Goal: Information Seeking & Learning: Stay updated

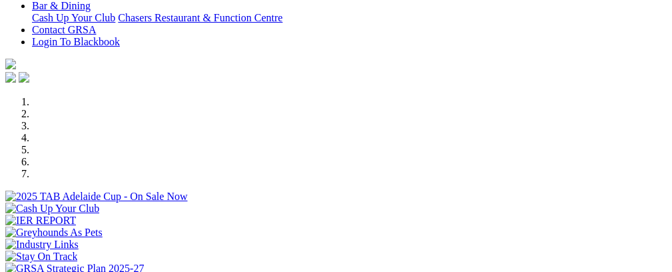
scroll to position [363, 0]
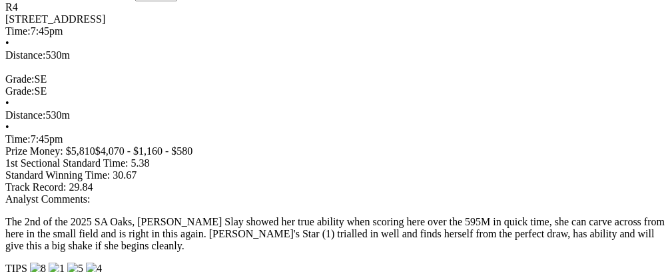
scroll to position [1100, 0]
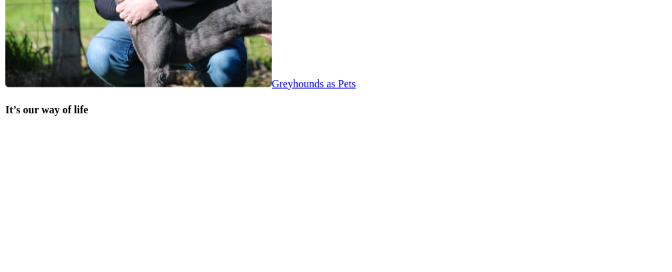
scroll to position [2767, 0]
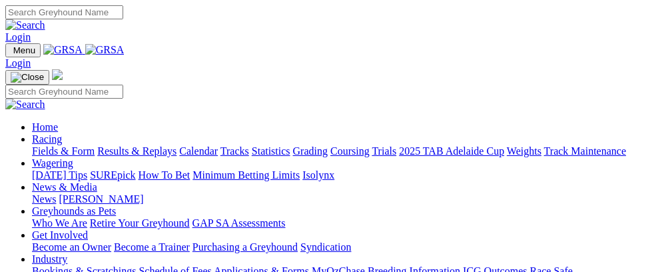
scroll to position [2761, 0]
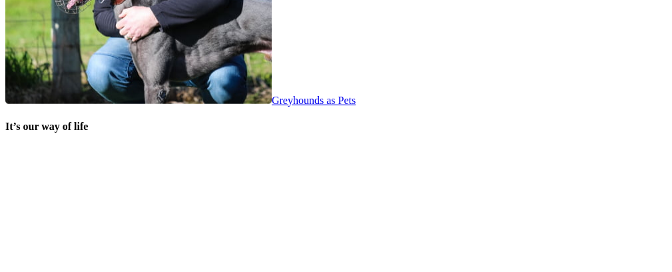
scroll to position [2694, 0]
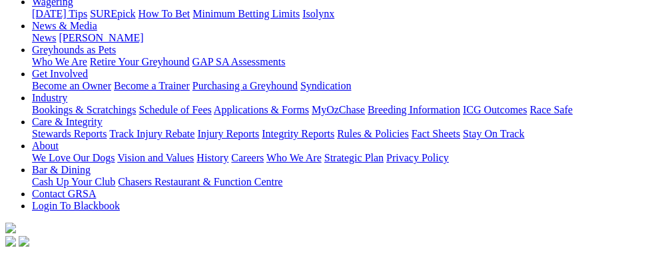
scroll to position [205, 0]
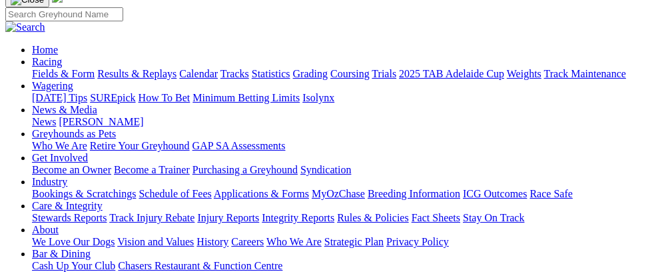
scroll to position [151, 0]
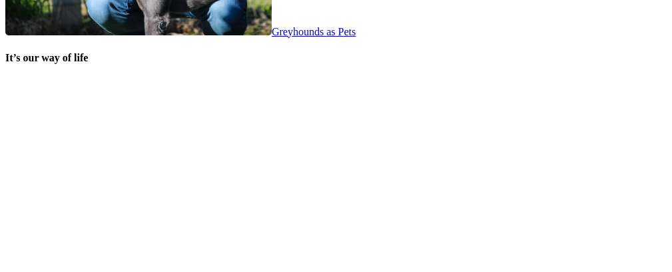
scroll to position [2815, 0]
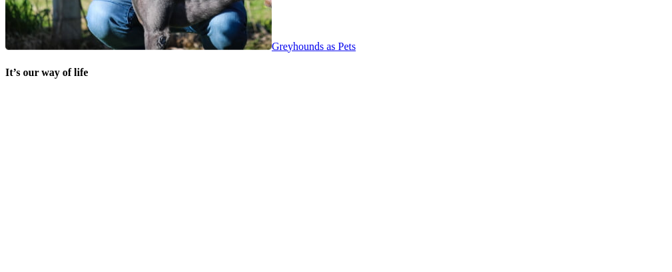
scroll to position [2805, 0]
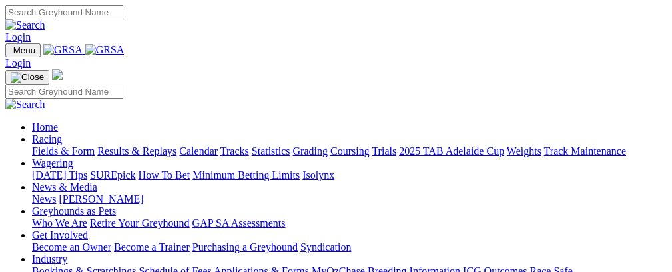
scroll to position [2877, 0]
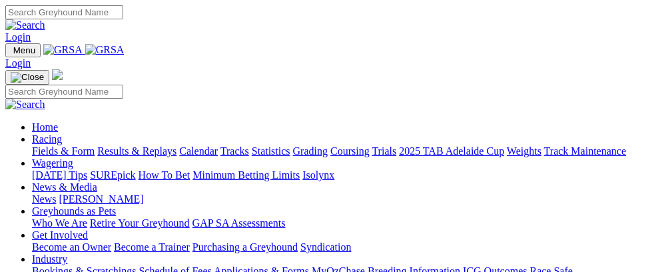
scroll to position [2870, 0]
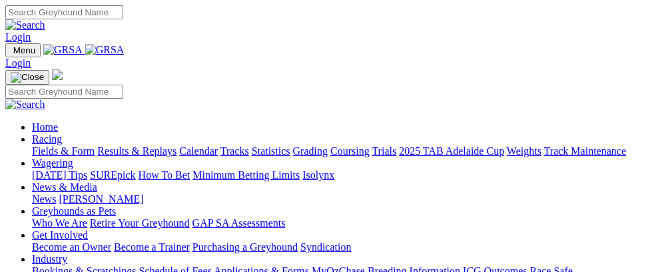
scroll to position [2863, 0]
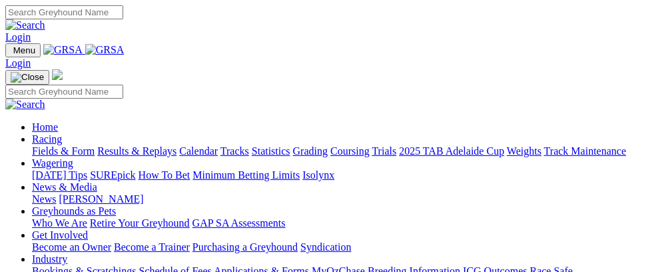
scroll to position [2856, 0]
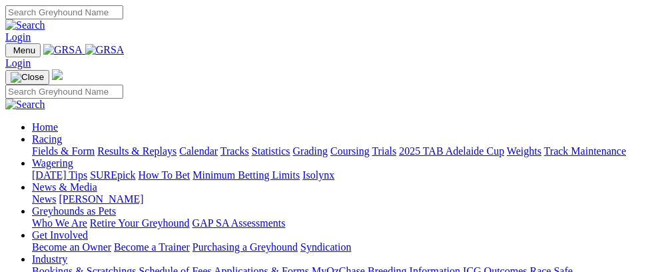
scroll to position [2856, 0]
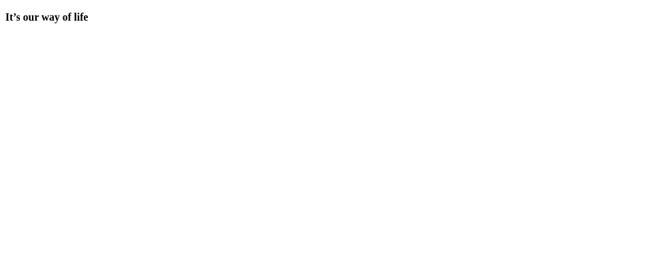
scroll to position [2855, 0]
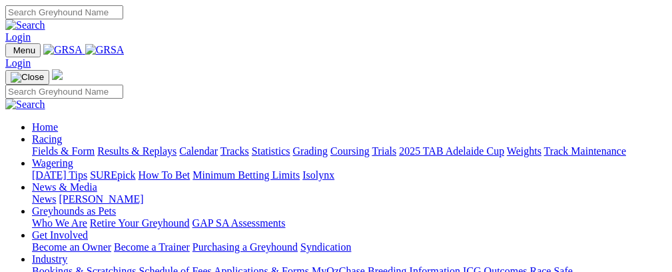
scroll to position [2855, 0]
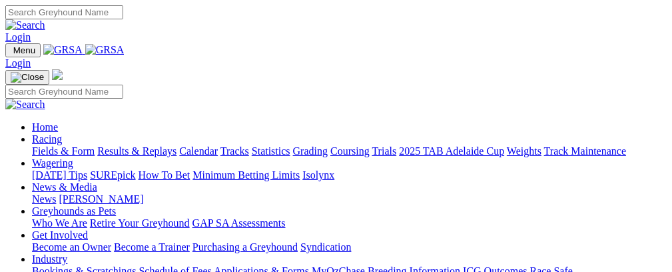
scroll to position [2877, 0]
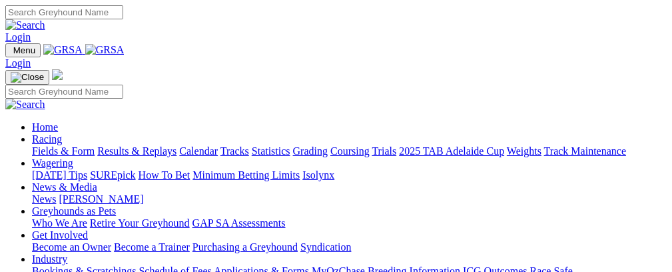
scroll to position [2877, 0]
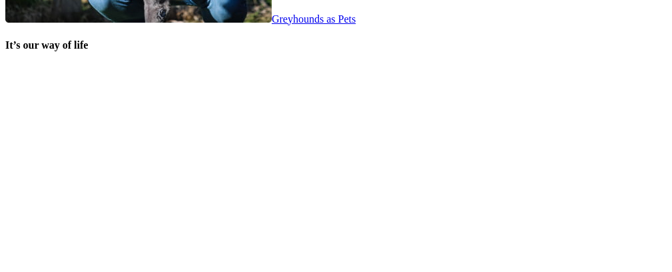
scroll to position [2827, 0]
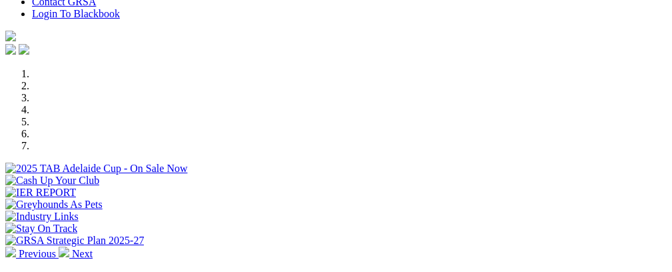
scroll to position [431, 0]
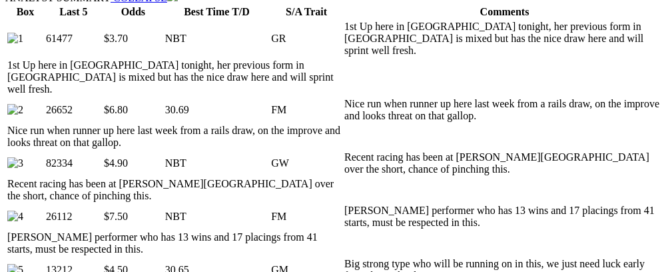
scroll to position [721, 0]
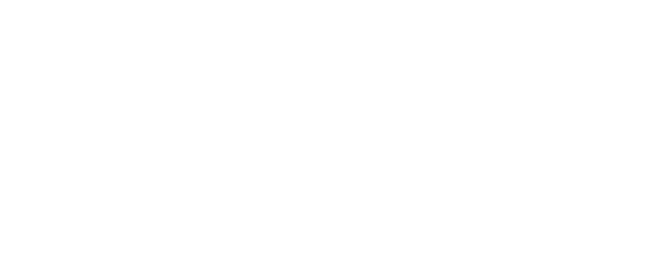
scroll to position [2895, 0]
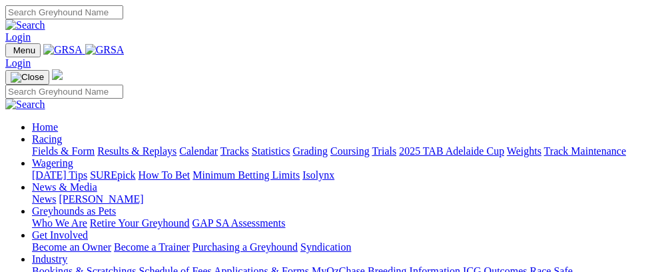
scroll to position [2888, 0]
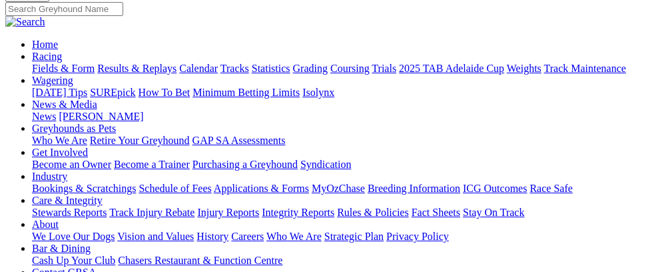
scroll to position [128, 0]
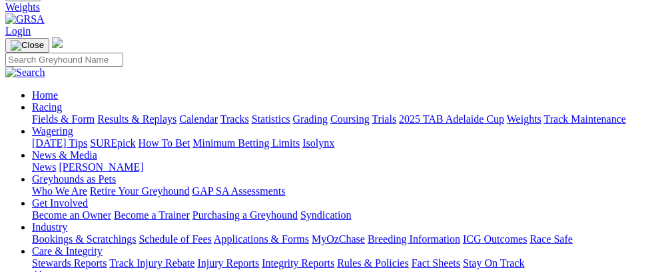
scroll to position [123, 0]
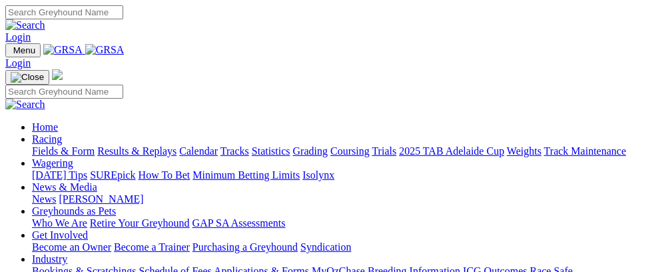
scroll to position [2880, 0]
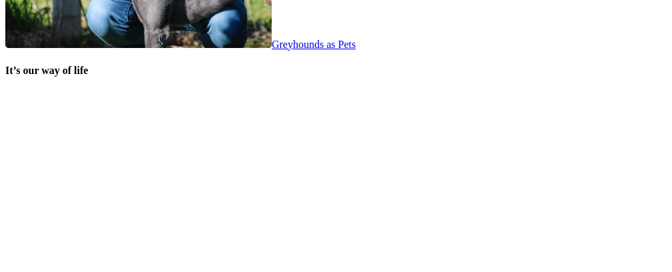
scroll to position [2801, 0]
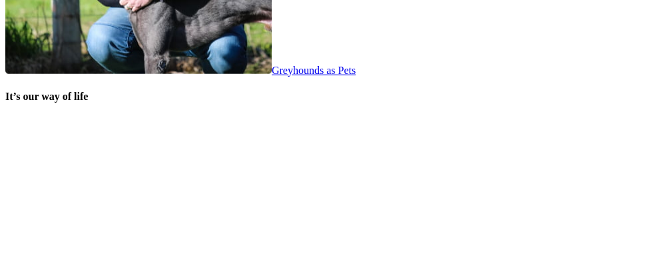
scroll to position [2805, 0]
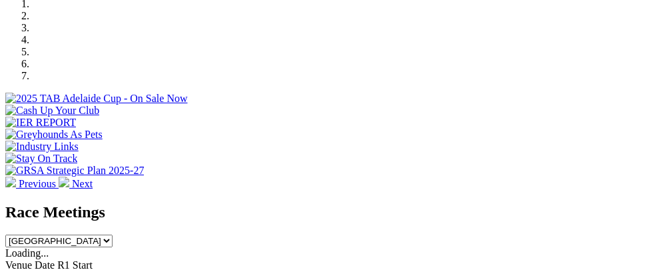
scroll to position [428, 0]
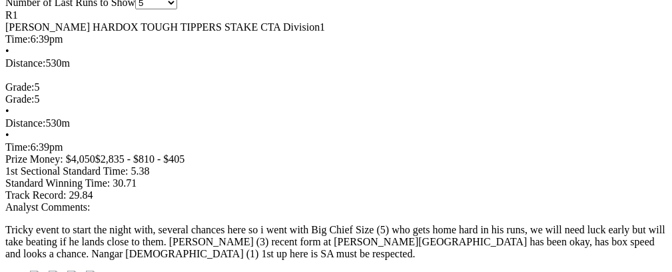
scroll to position [0, 67]
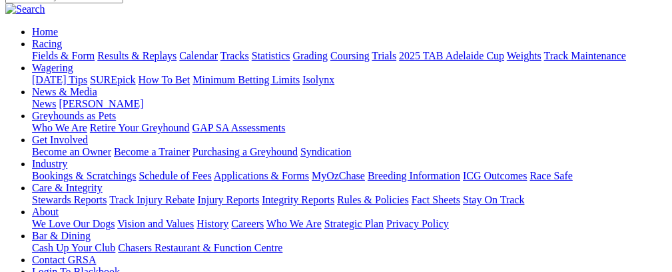
scroll to position [115, 0]
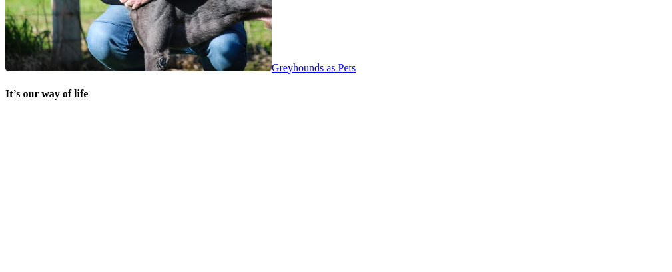
scroll to position [2769, 0]
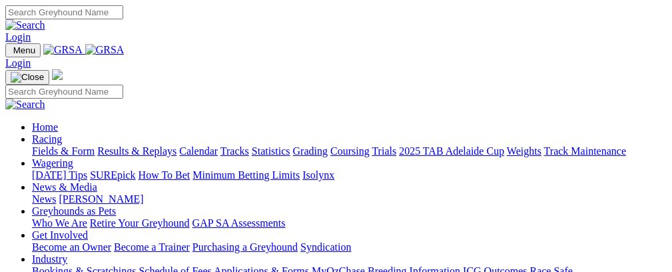
scroll to position [2762, 0]
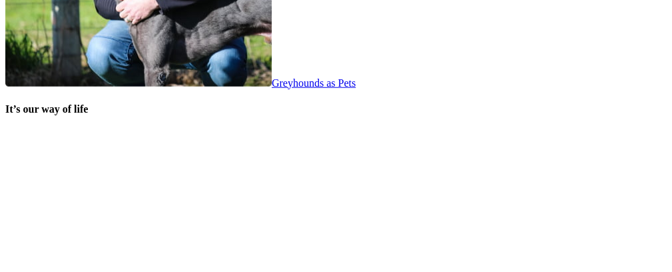
scroll to position [2788, 0]
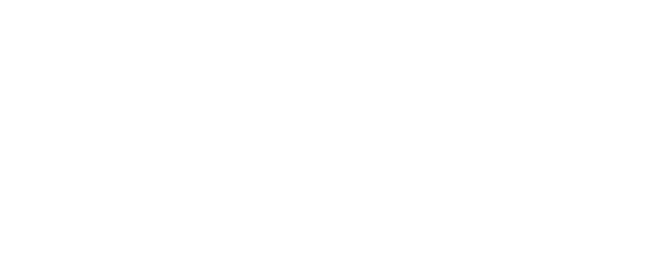
scroll to position [2911, 0]
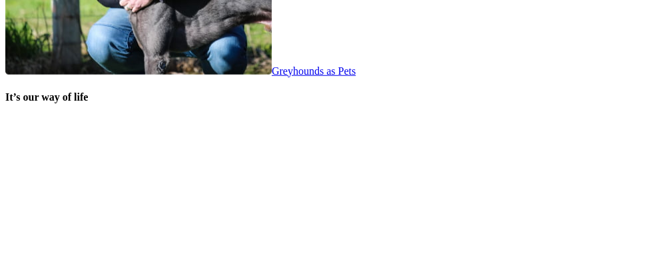
scroll to position [2815, 0]
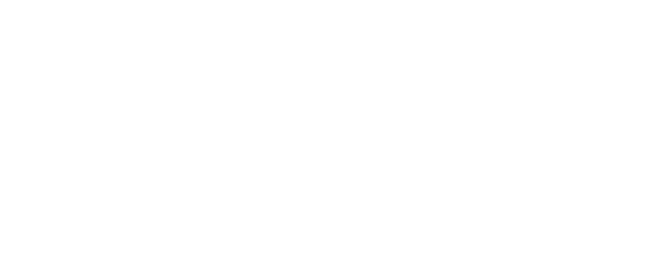
scroll to position [2917, 0]
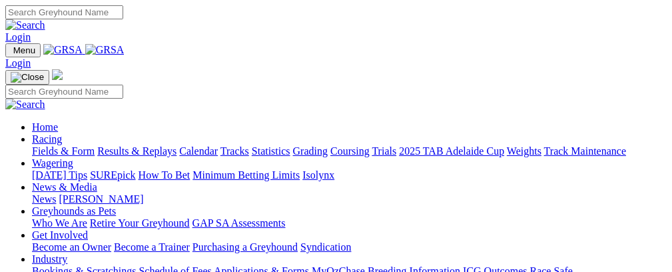
scroll to position [2909, 0]
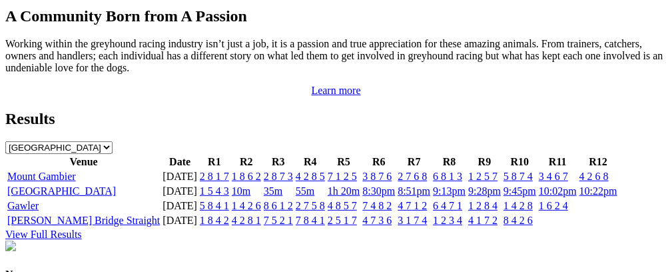
scroll to position [1403, 0]
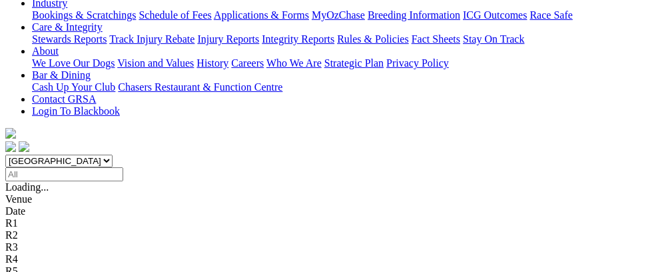
scroll to position [289, 0]
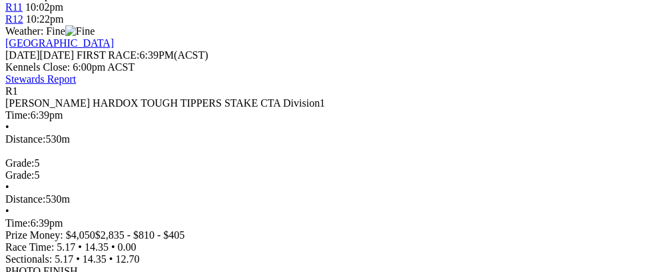
scroll to position [438, 0]
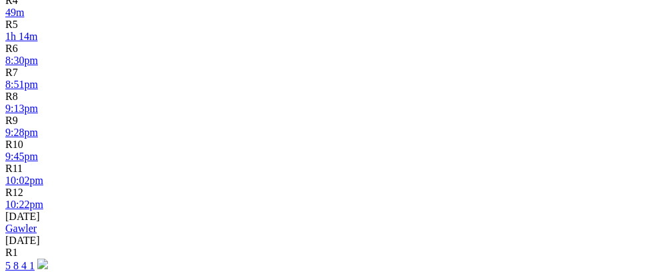
scroll to position [1078, 0]
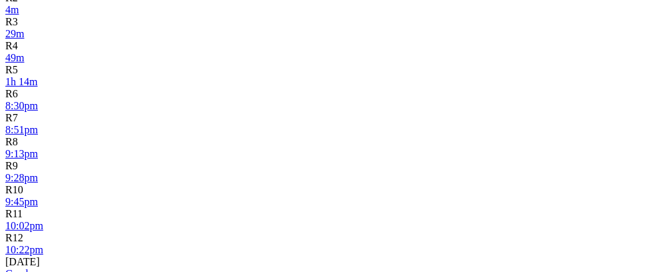
scroll to position [1026, 0]
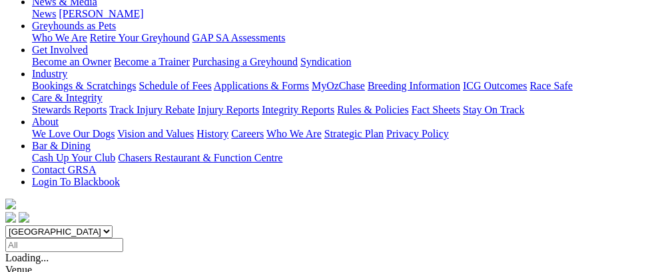
scroll to position [218, 0]
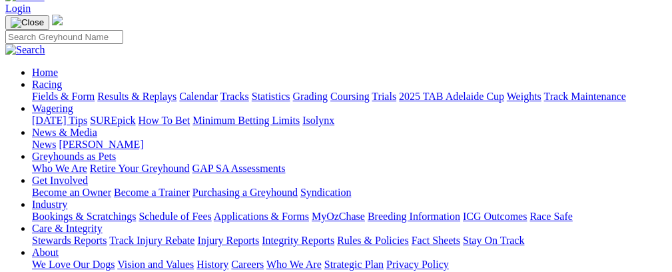
scroll to position [72, 0]
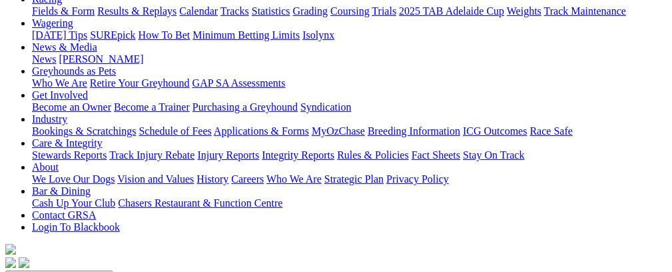
scroll to position [171, 0]
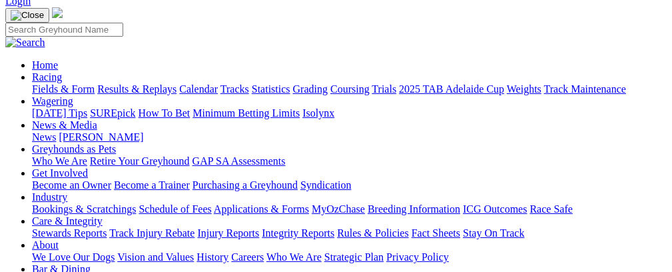
scroll to position [81, 0]
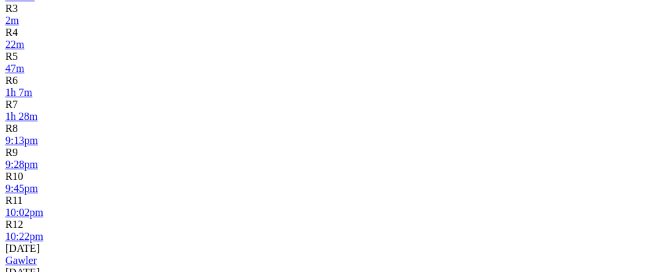
scroll to position [1046, 0]
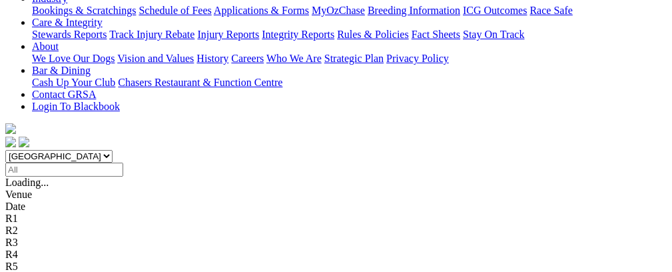
scroll to position [227, 0]
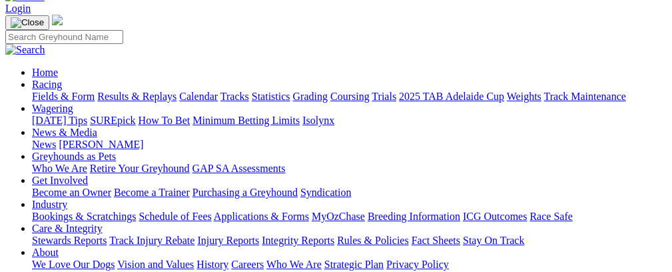
scroll to position [65, 0]
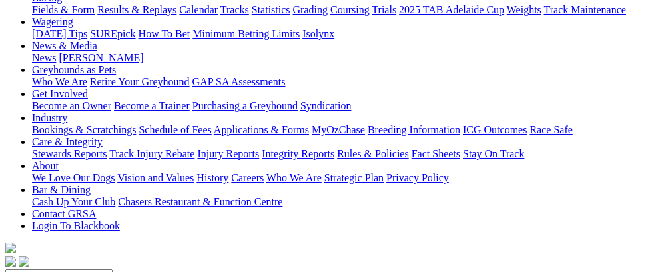
scroll to position [161, 0]
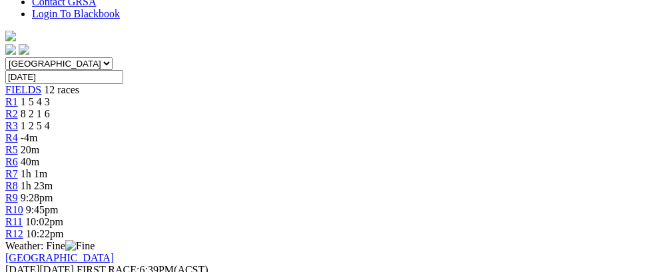
scroll to position [406, 0]
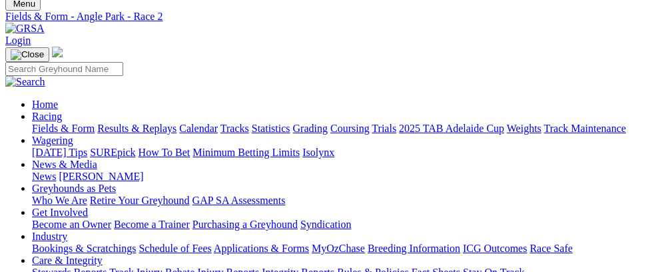
scroll to position [31, 0]
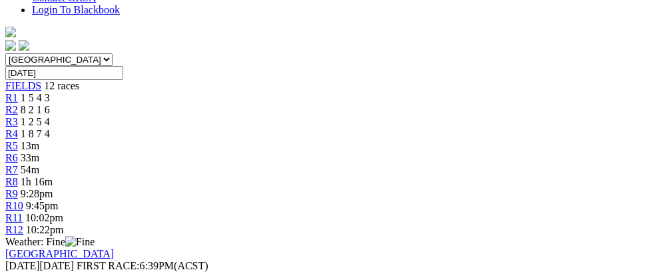
scroll to position [386, 0]
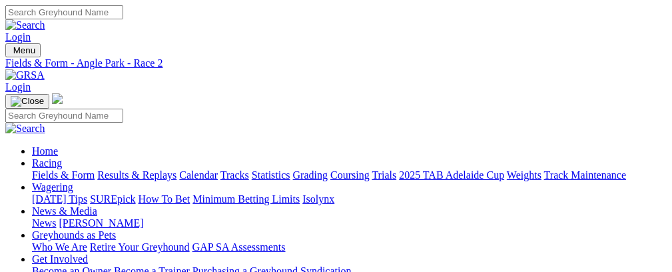
scroll to position [31, 0]
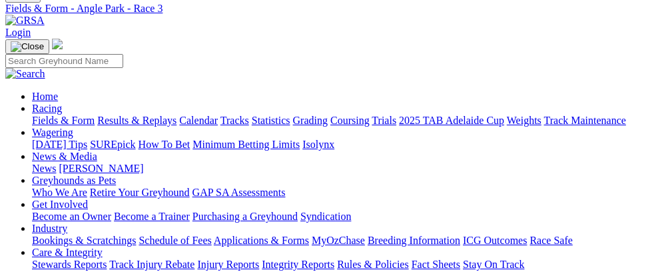
scroll to position [47, 0]
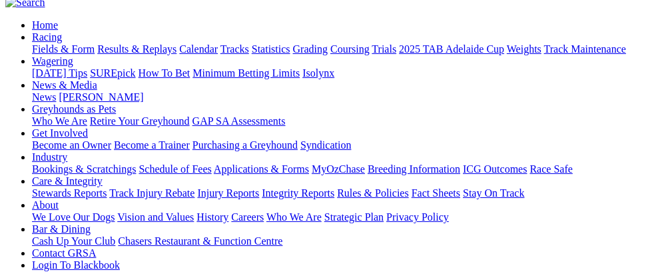
scroll to position [103, 0]
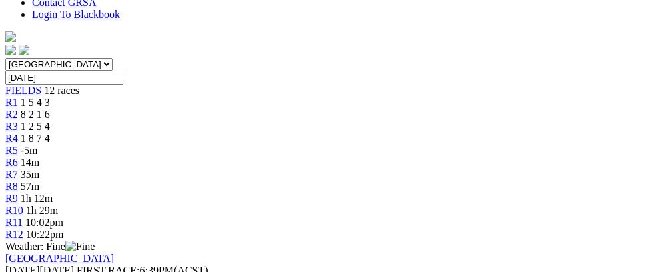
scroll to position [384, 0]
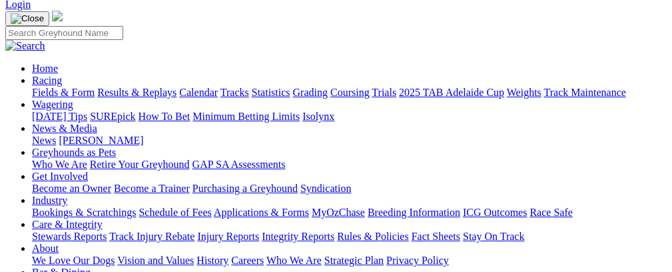
scroll to position [68, 0]
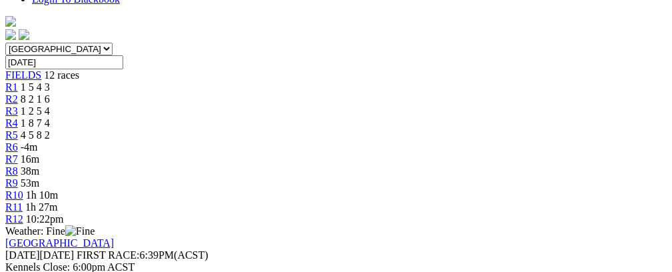
scroll to position [396, 0]
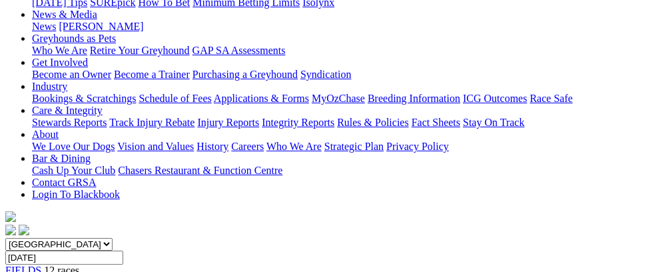
scroll to position [158, 0]
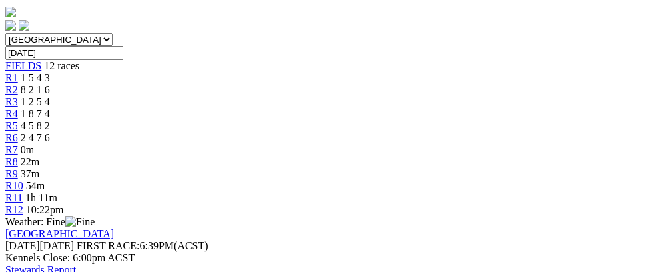
scroll to position [396, 0]
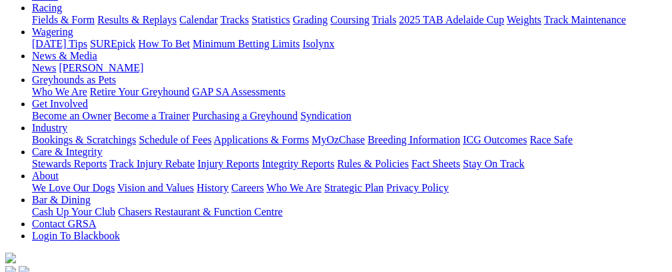
scroll to position [153, 0]
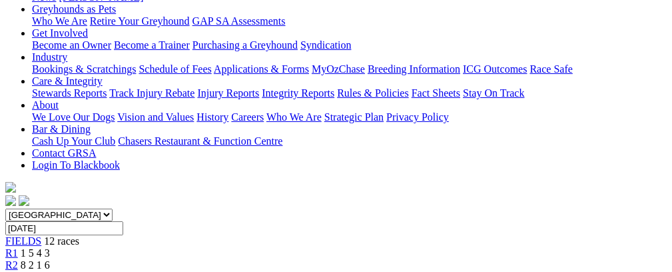
scroll to position [204, 0]
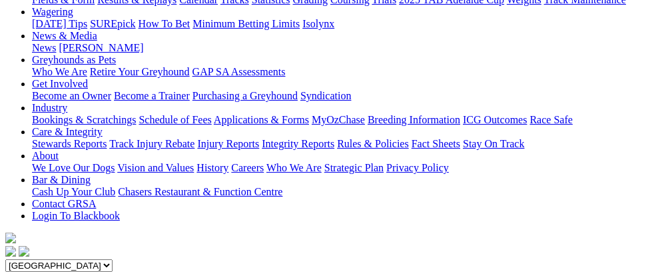
scroll to position [125, 0]
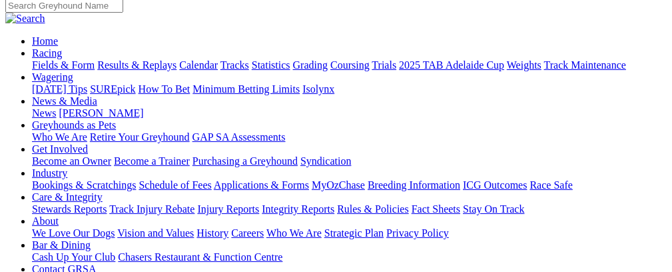
scroll to position [100, 0]
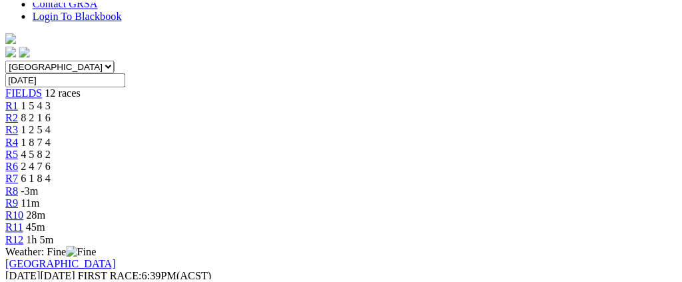
scroll to position [360, 0]
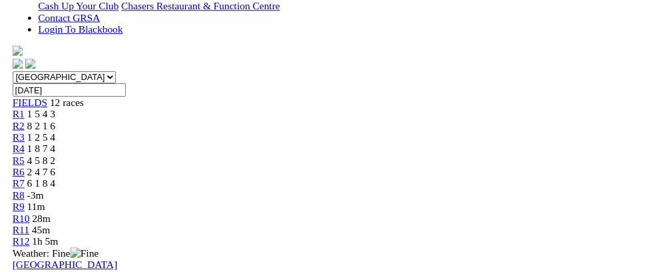
scroll to position [22, 0]
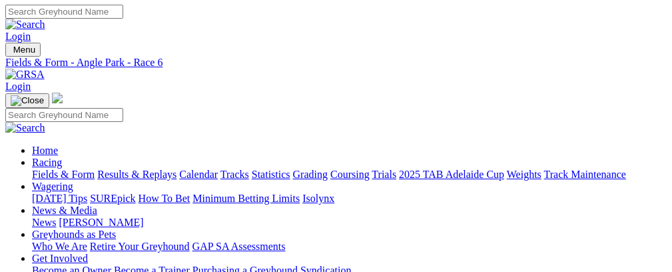
scroll to position [0, 0]
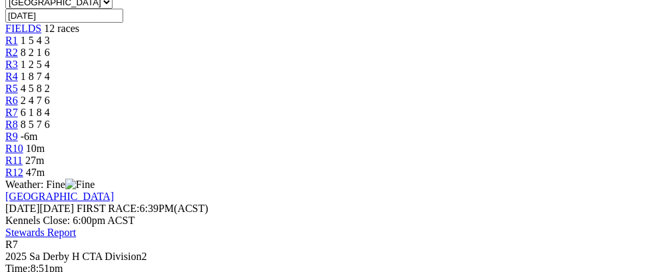
scroll to position [418, 0]
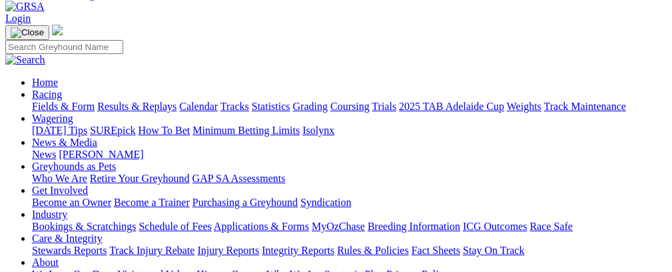
scroll to position [61, 0]
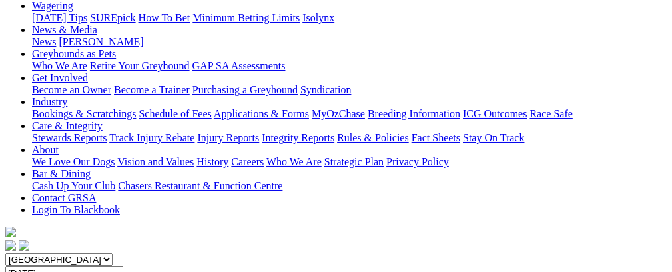
scroll to position [166, 0]
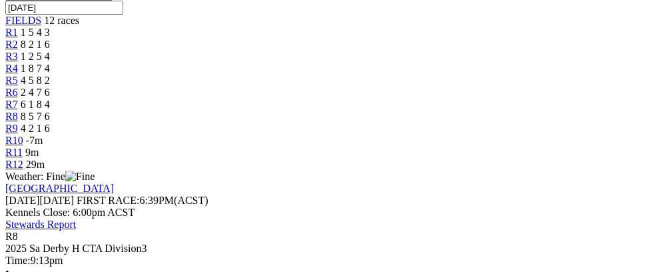
scroll to position [441, 0]
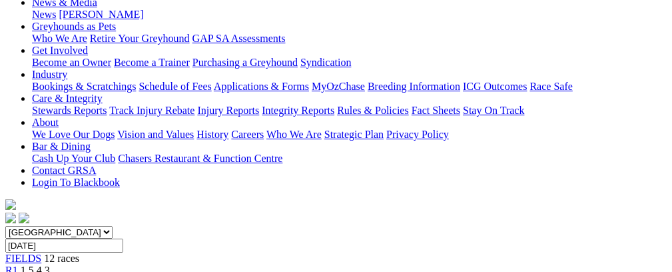
scroll to position [190, 0]
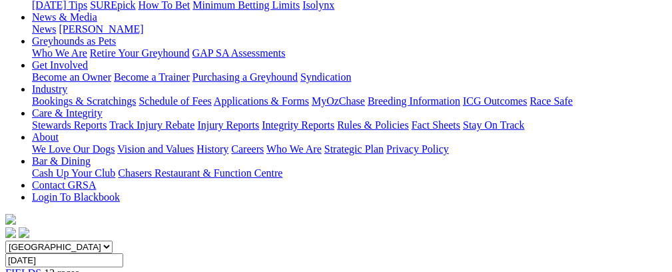
scroll to position [168, 0]
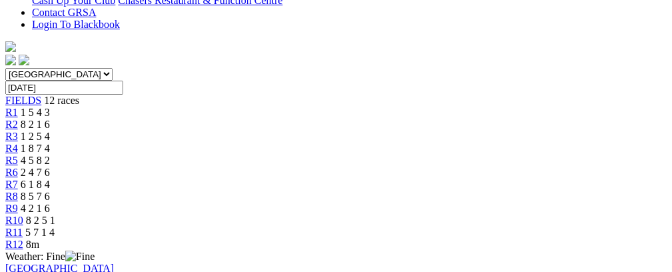
scroll to position [374, 0]
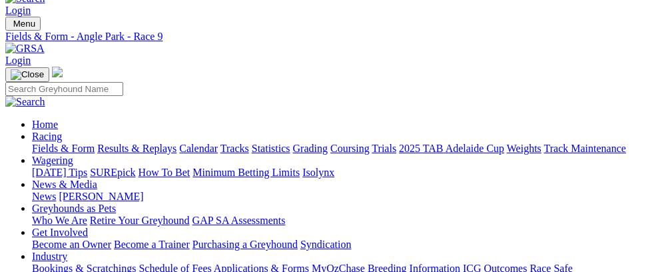
scroll to position [9, 0]
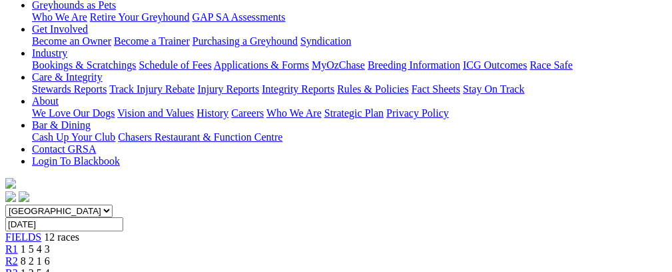
scroll to position [111, 0]
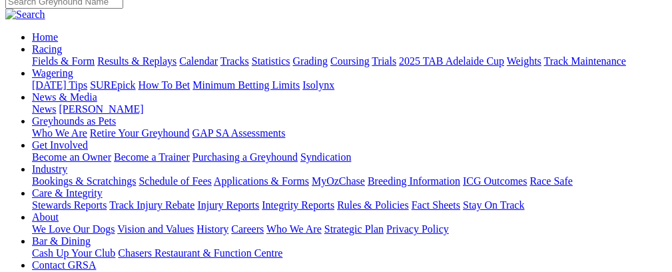
scroll to position [79, 0]
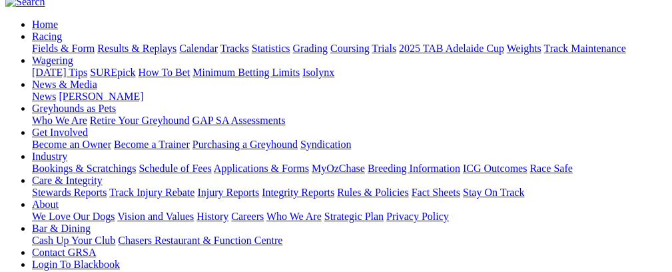
scroll to position [96, 0]
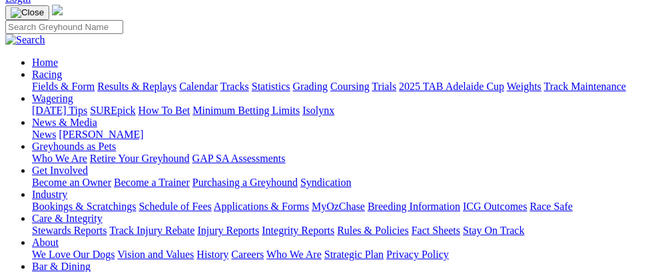
scroll to position [67, 0]
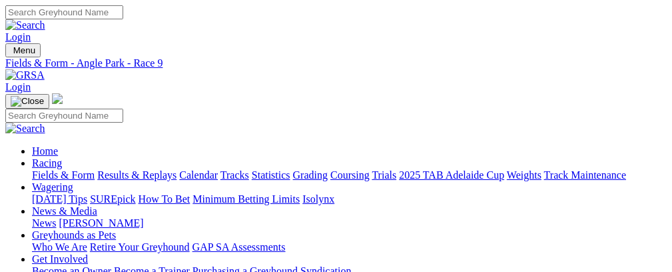
scroll to position [9, 0]
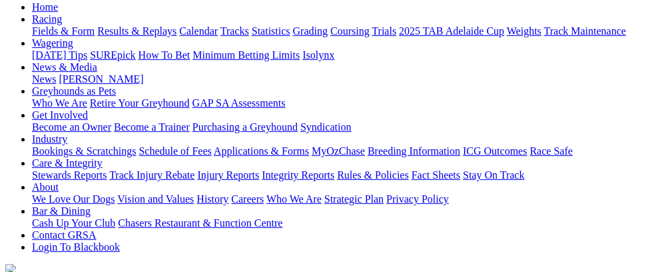
scroll to position [123, 0]
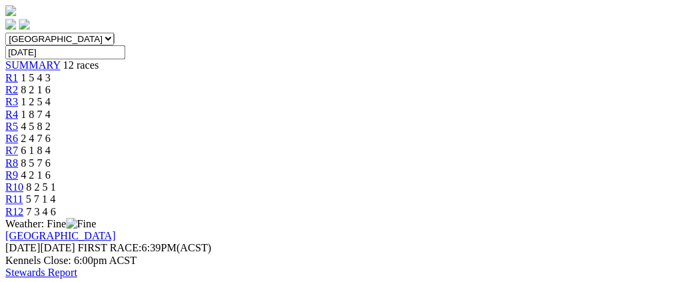
scroll to position [407, 0]
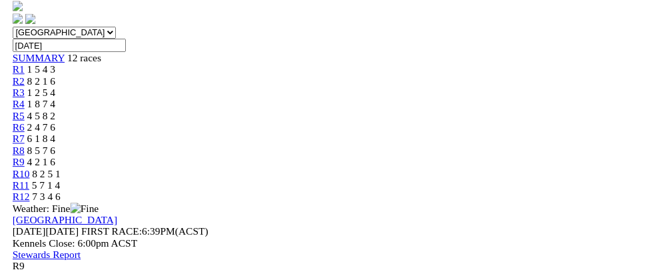
scroll to position [0, 0]
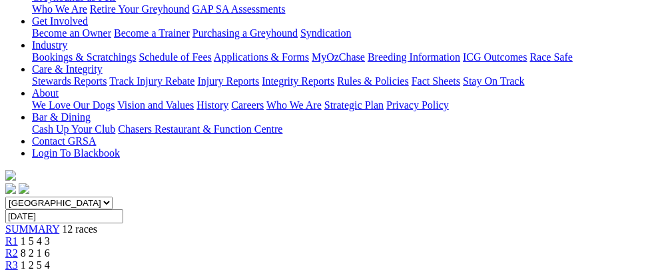
scroll to position [156, 0]
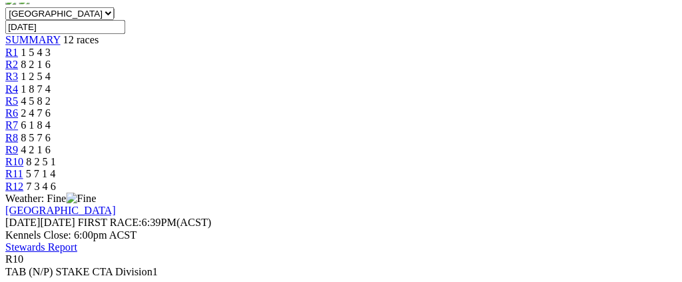
scroll to position [444, 0]
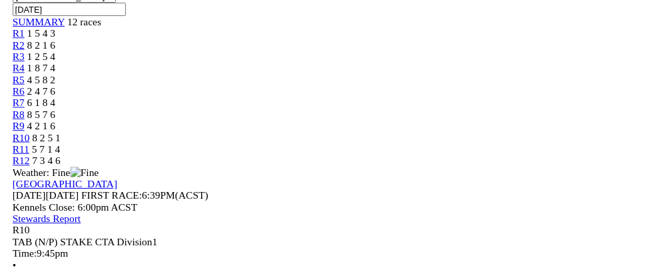
scroll to position [22, 0]
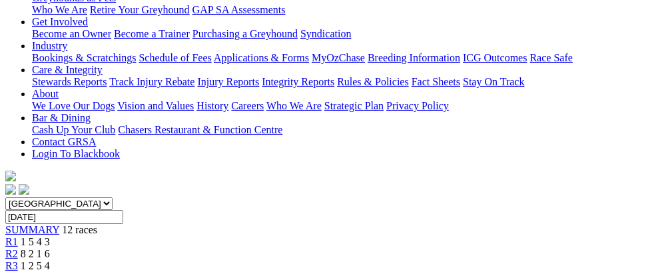
scroll to position [151, 0]
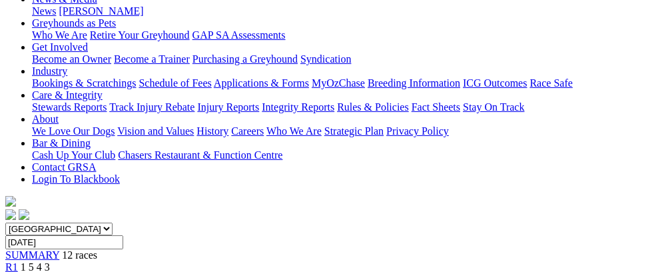
scroll to position [135, 0]
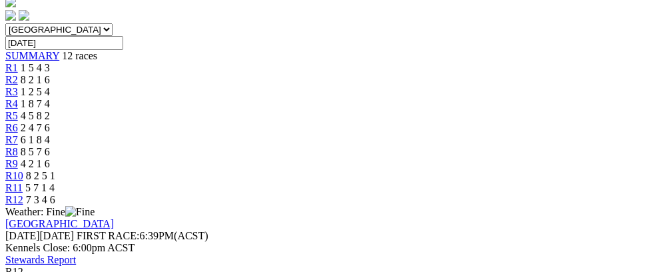
scroll to position [305, 0]
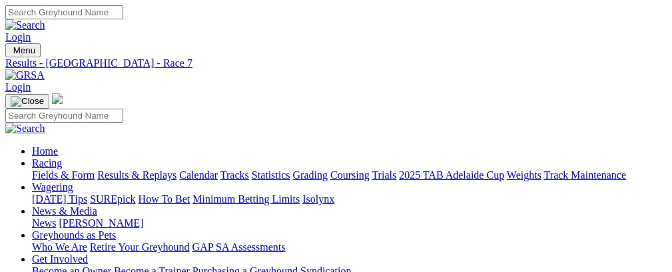
scroll to position [31, 0]
